Goal: Browse casually

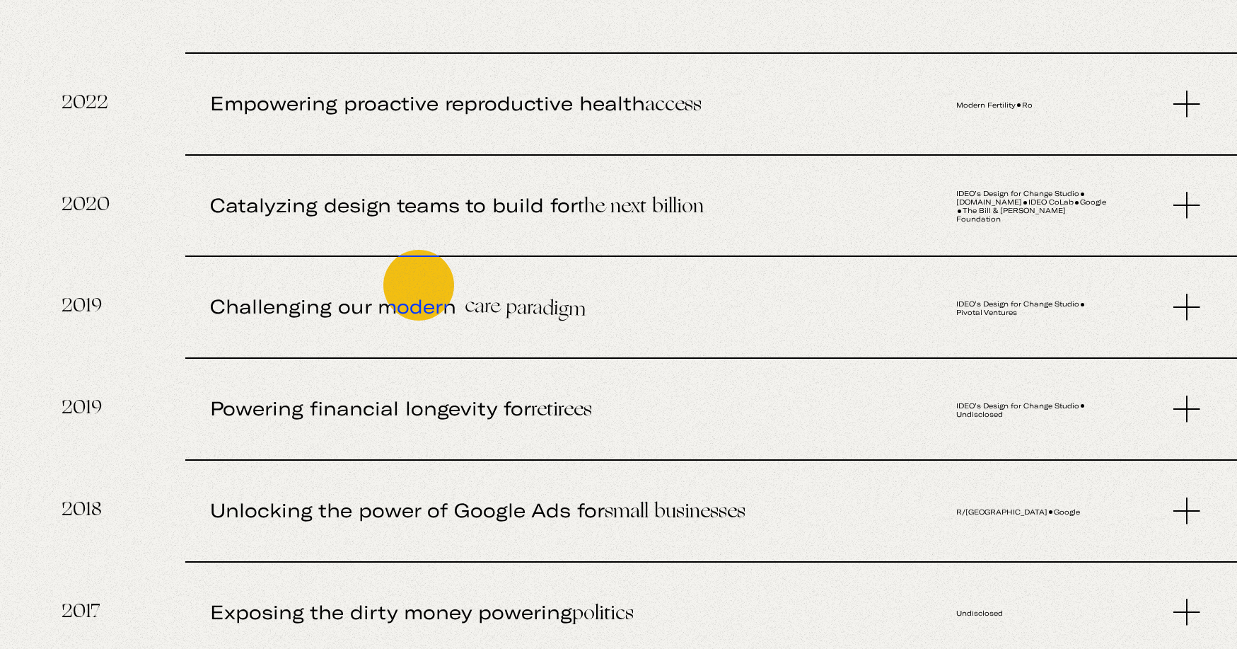
scroll to position [898, 0]
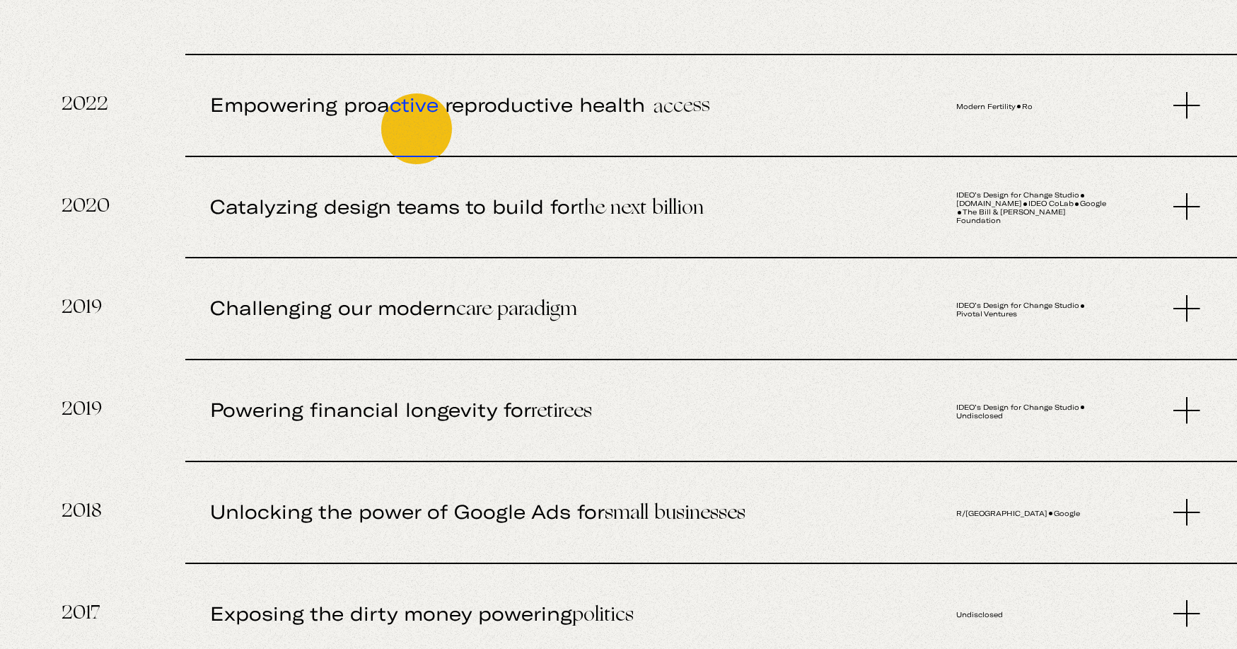
click at [417, 129] on span "Empowering proactive reproductive health access" at bounding box center [552, 106] width 684 height 102
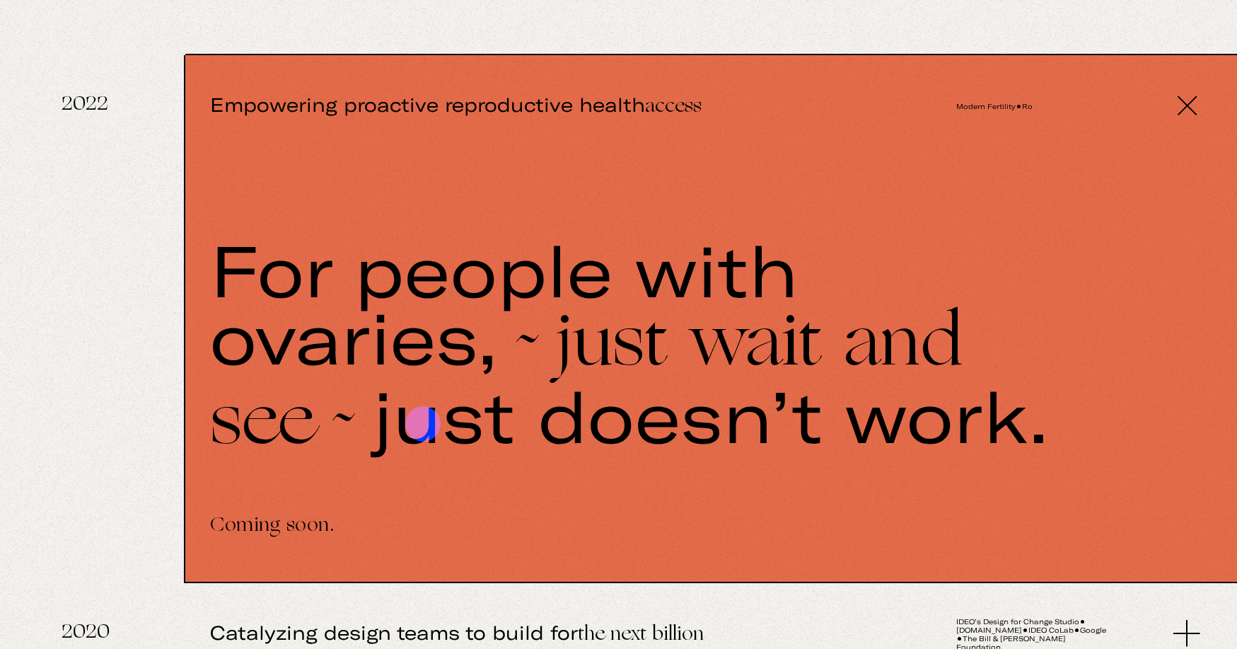
click at [423, 424] on div "For people with ovaries, ~just wait and see~ just doesn’t work." at bounding box center [692, 347] width 965 height 224
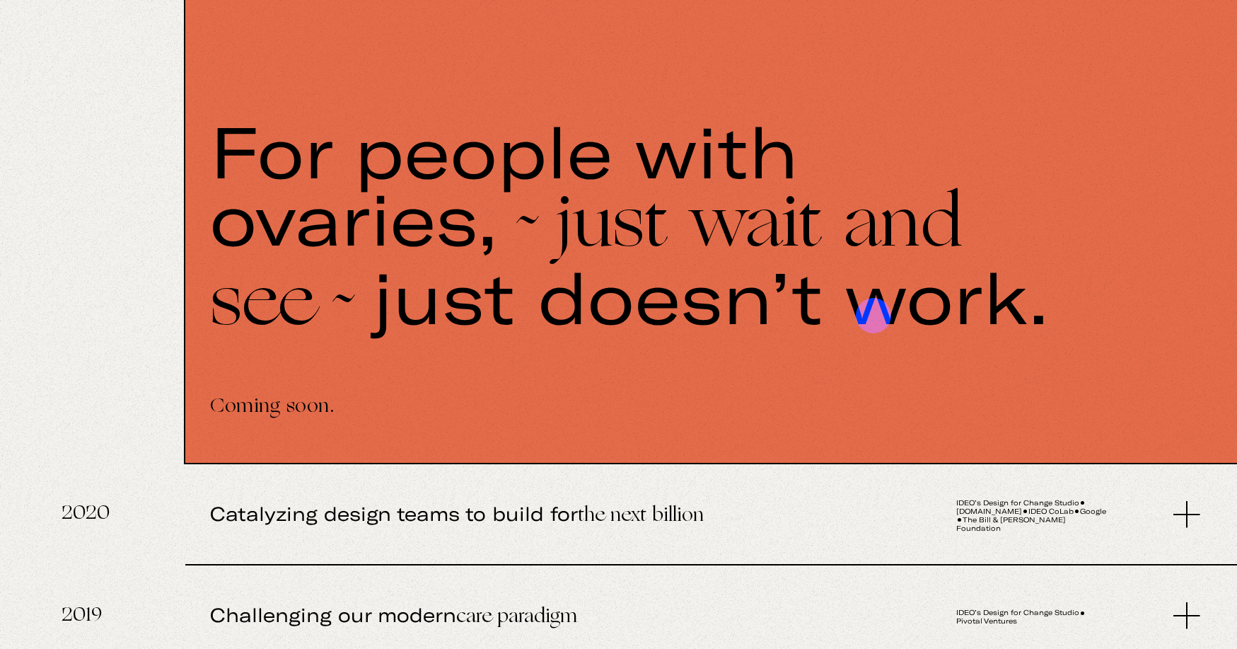
scroll to position [1309, 0]
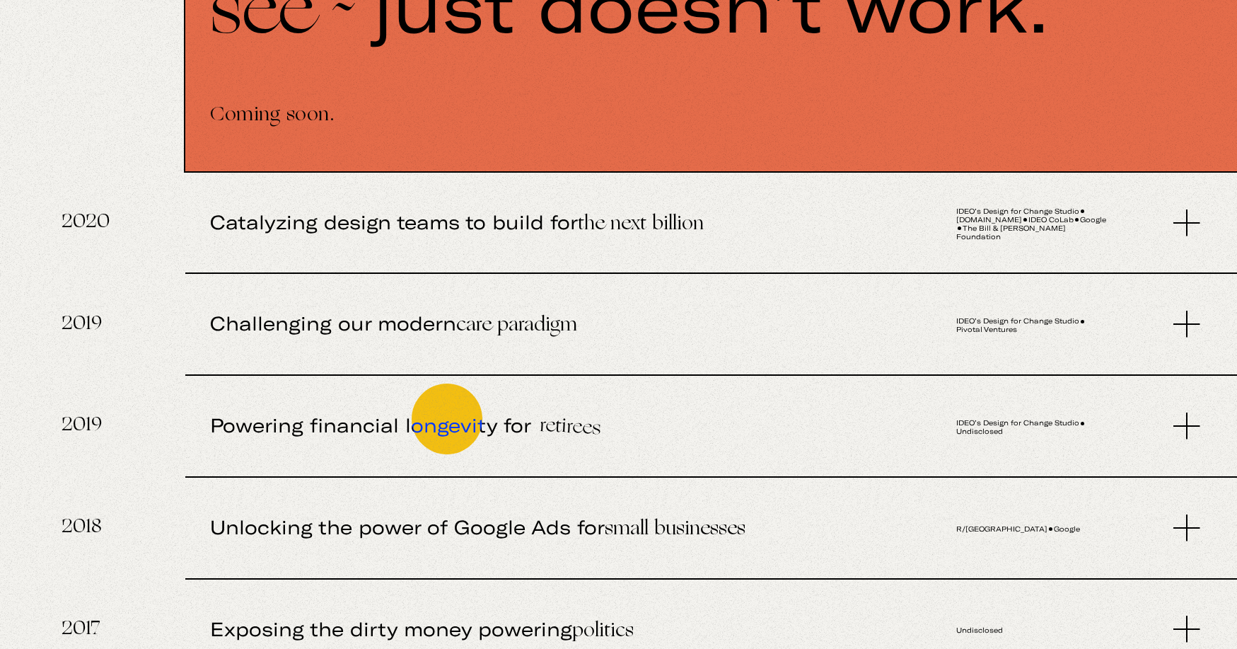
click at [447, 419] on span "Powering financial longevity for retirees" at bounding box center [552, 427] width 684 height 102
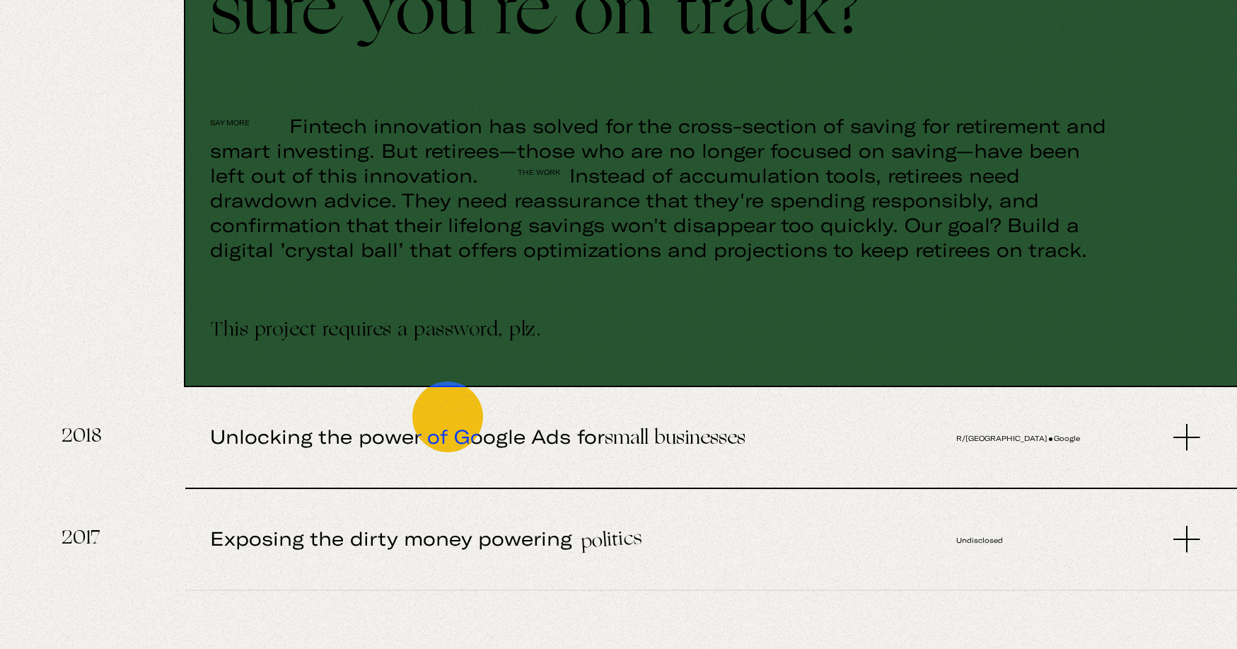
scroll to position [2185, 0]
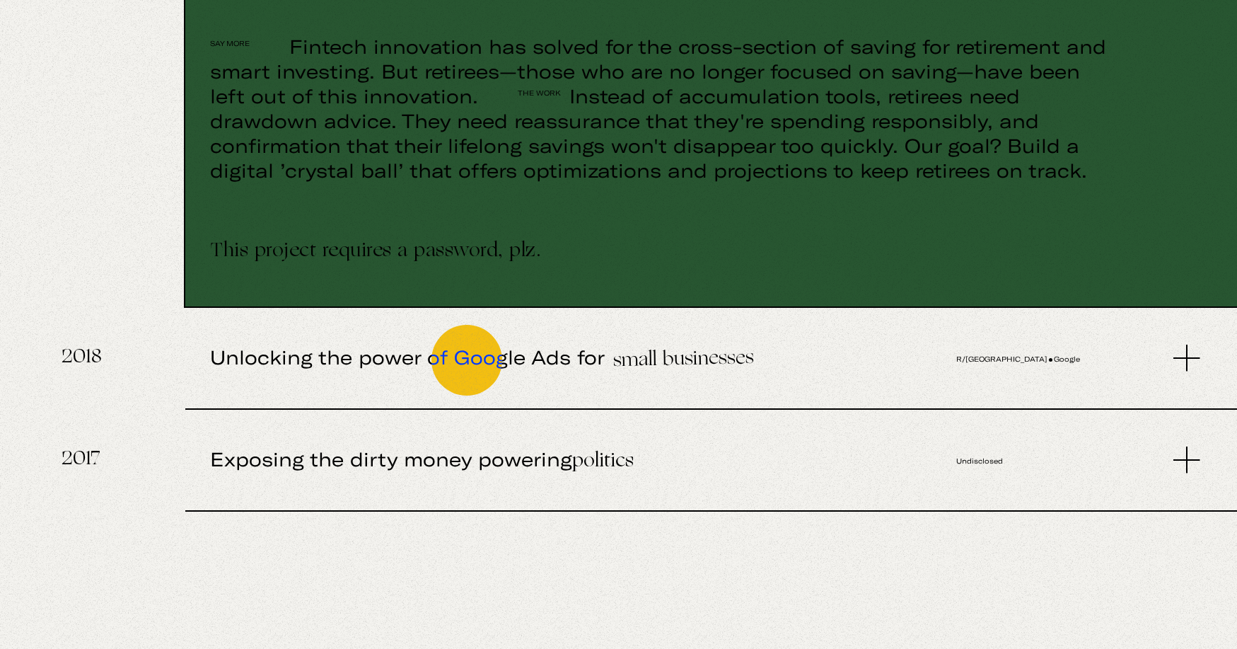
click at [467, 360] on span "Unlocking the power of Google Ads for small businesses" at bounding box center [552, 359] width 684 height 102
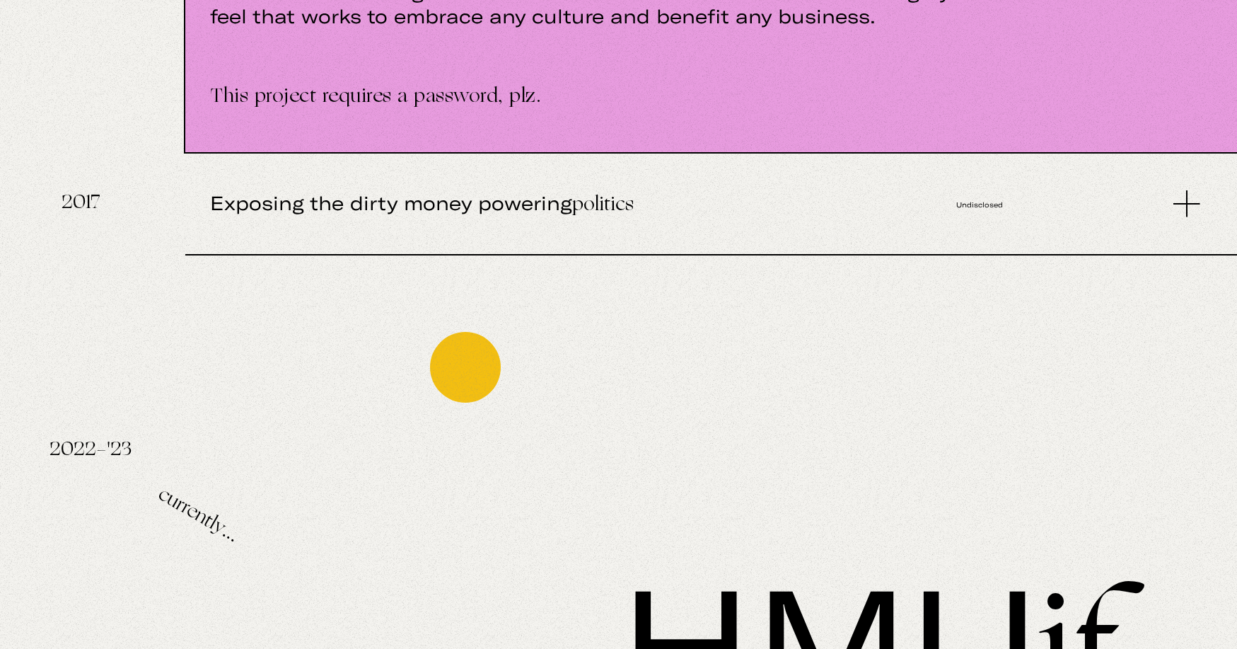
scroll to position [3155, 0]
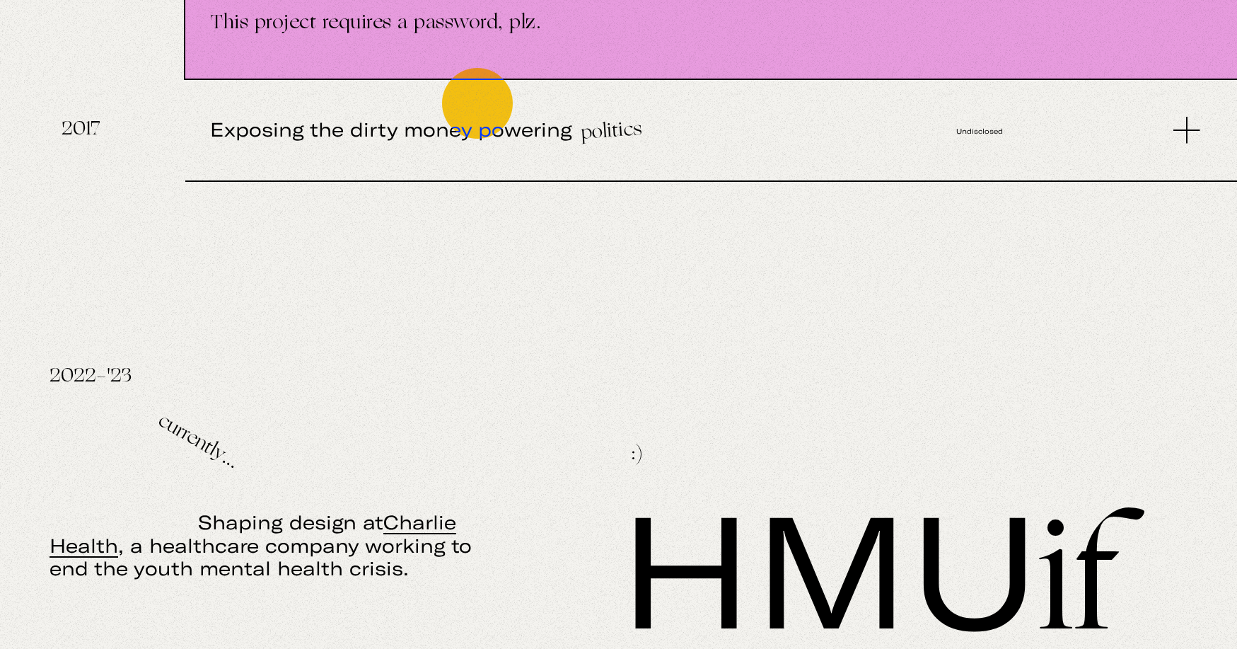
click at [478, 103] on span "Exposing the dirty money powering politics" at bounding box center [552, 131] width 684 height 102
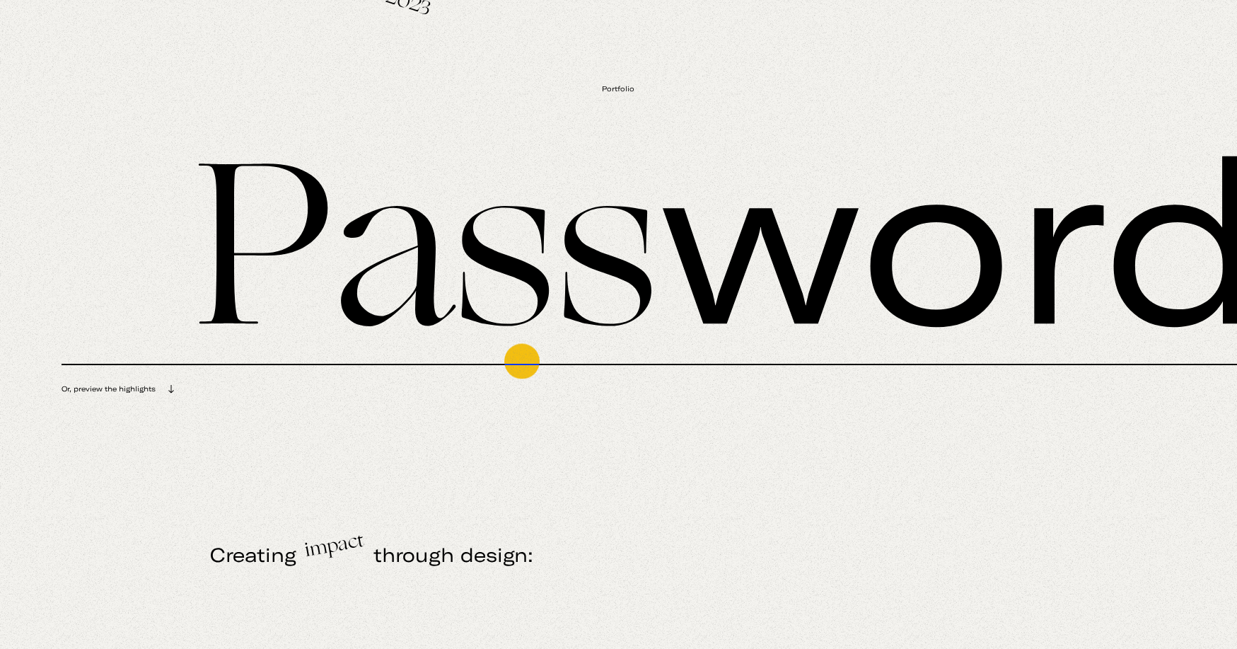
scroll to position [0, 0]
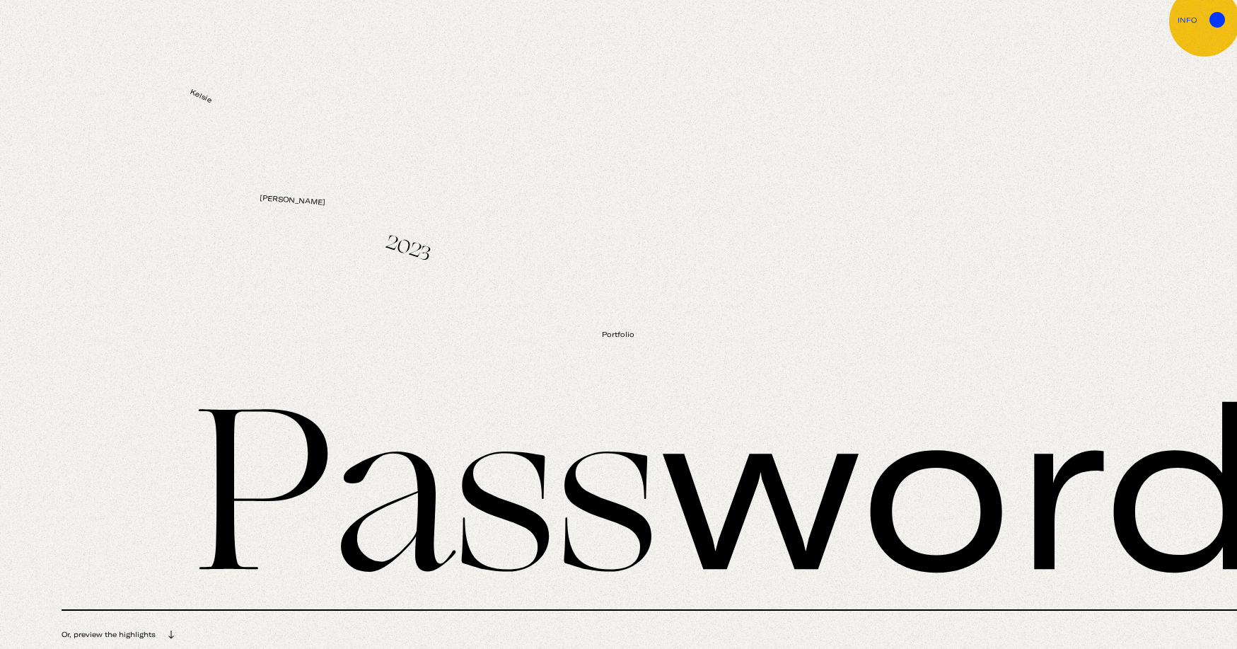
click at [1205, 21] on span at bounding box center [1203, 19] width 12 height 8
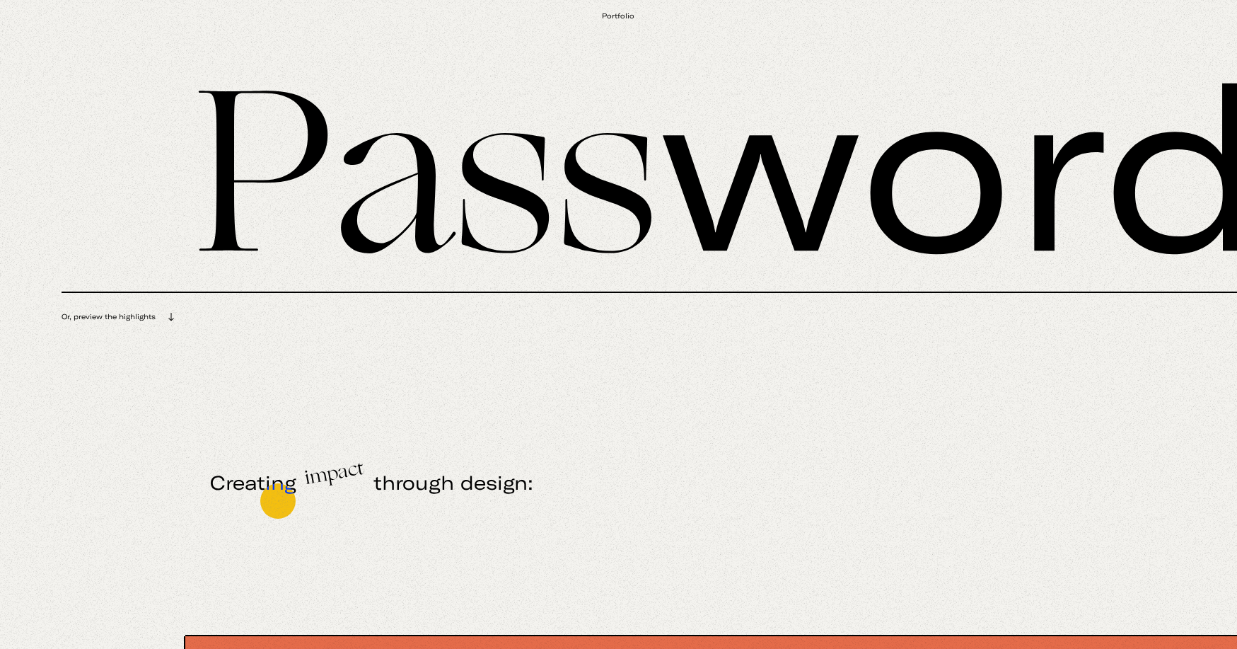
scroll to position [937, 0]
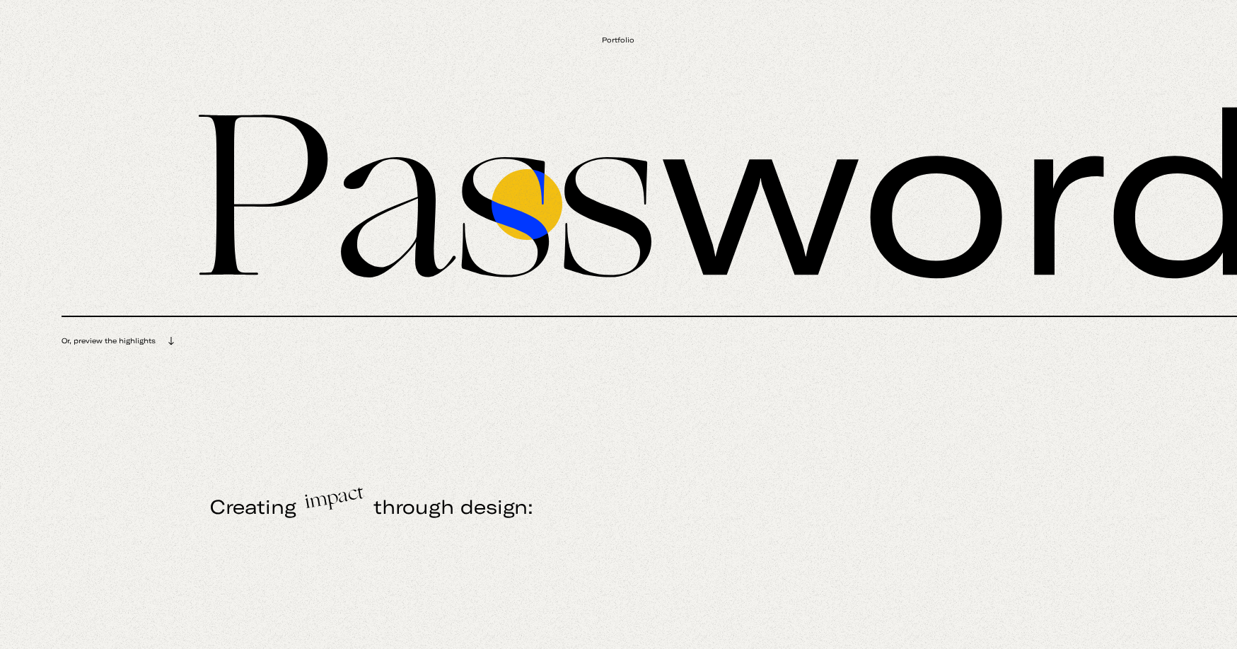
click at [527, 204] on input "text" at bounding box center [650, 193] width 1176 height 247
click at [527, 206] on input "text" at bounding box center [650, 193] width 1176 height 247
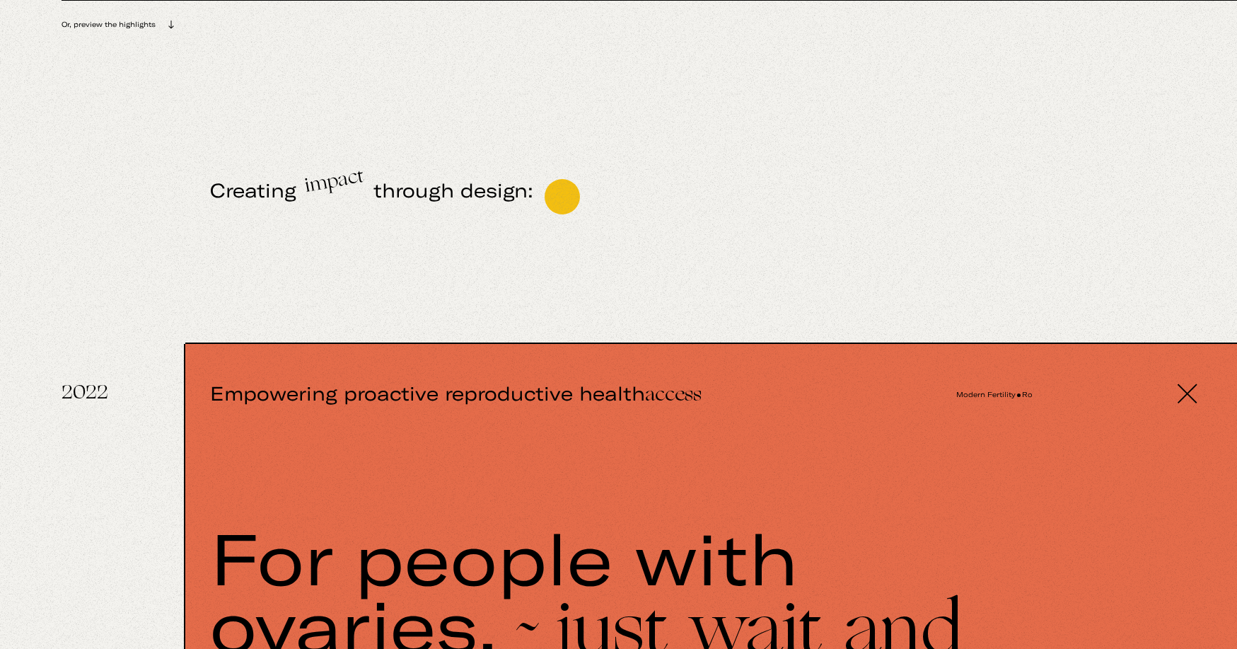
scroll to position [1254, 0]
